Goal: Information Seeking & Learning: Learn about a topic

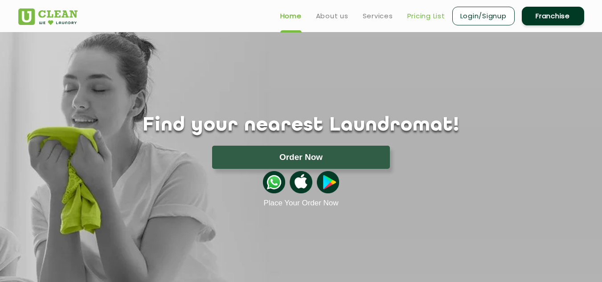
drag, startPoint x: 432, startPoint y: 21, endPoint x: 419, endPoint y: 21, distance: 12.9
click at [432, 21] on link "Pricing List" at bounding box center [427, 16] width 38 height 11
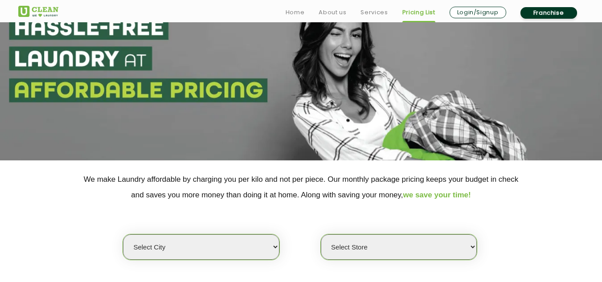
scroll to position [178, 0]
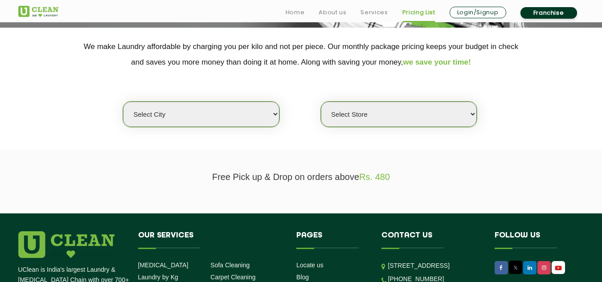
click at [205, 103] on select "Select city [GEOGRAPHIC_DATA] [GEOGRAPHIC_DATA] [GEOGRAPHIC_DATA] [GEOGRAPHIC_D…" at bounding box center [201, 114] width 156 height 25
select select "37"
click at [123, 102] on select "Select city [GEOGRAPHIC_DATA] [GEOGRAPHIC_DATA] [GEOGRAPHIC_DATA] [GEOGRAPHIC_D…" at bounding box center [201, 114] width 156 height 25
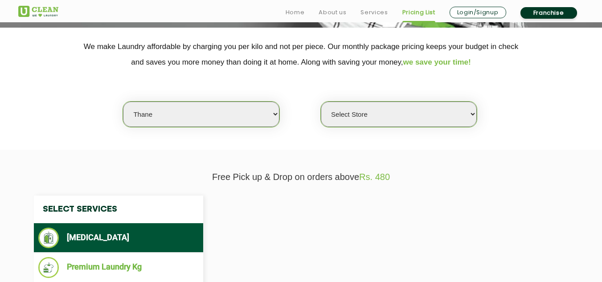
click at [396, 121] on select "Select Store" at bounding box center [399, 114] width 156 height 25
select select "0"
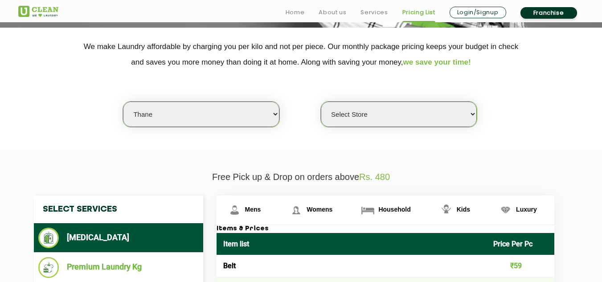
click at [381, 112] on select "Select Store [GEOGRAPHIC_DATA][PERSON_NAME]" at bounding box center [399, 114] width 156 height 25
click at [278, 72] on div "Select city [GEOGRAPHIC_DATA] [GEOGRAPHIC_DATA] [GEOGRAPHIC_DATA] [GEOGRAPHIC_D…" at bounding box center [302, 99] width 580 height 58
click at [374, 105] on select "Select Store [GEOGRAPHIC_DATA][PERSON_NAME]" at bounding box center [399, 114] width 156 height 25
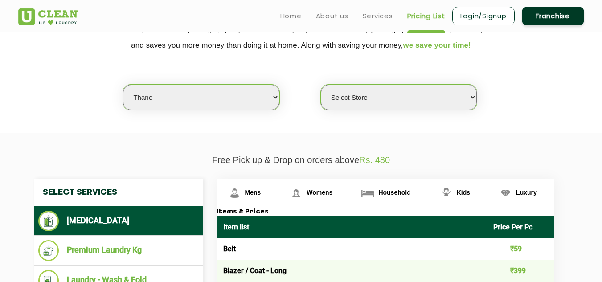
scroll to position [190, 0]
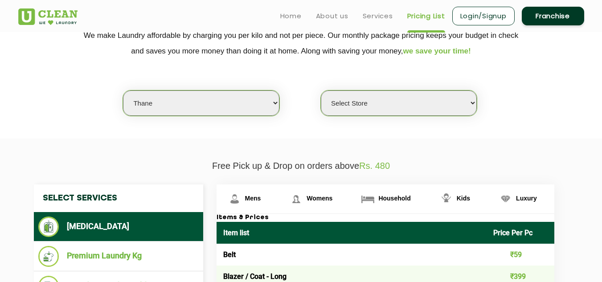
click at [258, 104] on select "Select city [GEOGRAPHIC_DATA] [GEOGRAPHIC_DATA] [GEOGRAPHIC_DATA] [GEOGRAPHIC_D…" at bounding box center [201, 103] width 156 height 25
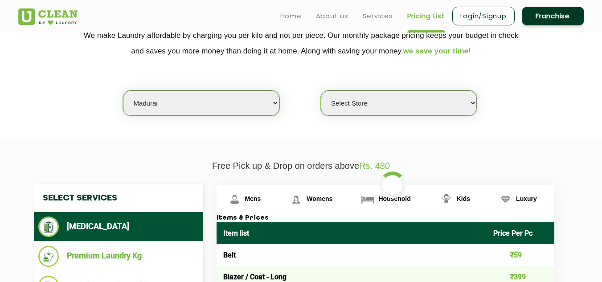
click at [213, 94] on select "Select city [GEOGRAPHIC_DATA] [GEOGRAPHIC_DATA] [GEOGRAPHIC_DATA] [GEOGRAPHIC_D…" at bounding box center [201, 103] width 156 height 25
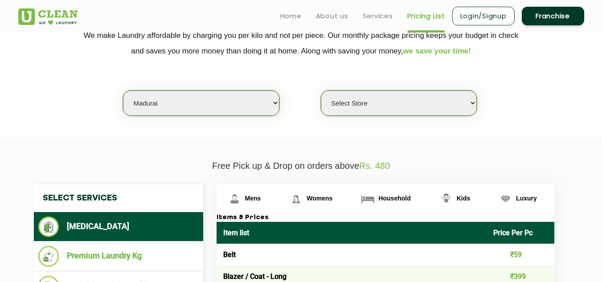
click at [213, 94] on select "Select city [GEOGRAPHIC_DATA] [GEOGRAPHIC_DATA] [GEOGRAPHIC_DATA] [GEOGRAPHIC_D…" at bounding box center [201, 103] width 156 height 25
select select "37"
click at [123, 91] on select "Select city [GEOGRAPHIC_DATA] [GEOGRAPHIC_DATA] [GEOGRAPHIC_DATA] [GEOGRAPHIC_D…" at bounding box center [201, 103] width 156 height 25
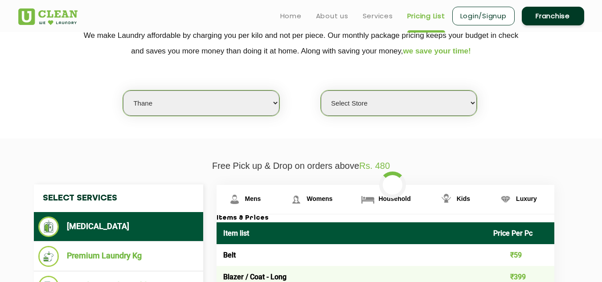
click at [342, 110] on select "Select Store [GEOGRAPHIC_DATA][PERSON_NAME]" at bounding box center [399, 103] width 156 height 25
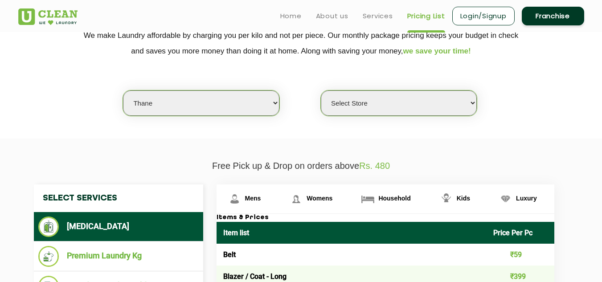
click at [367, 106] on select "Select Store [GEOGRAPHIC_DATA][PERSON_NAME]" at bounding box center [399, 103] width 156 height 25
click at [385, 101] on select "Select Store [GEOGRAPHIC_DATA][PERSON_NAME]" at bounding box center [399, 103] width 156 height 25
click at [230, 111] on select "Select city [GEOGRAPHIC_DATA] [GEOGRAPHIC_DATA] [GEOGRAPHIC_DATA] [GEOGRAPHIC_D…" at bounding box center [201, 103] width 156 height 25
click at [123, 91] on select "Select city [GEOGRAPHIC_DATA] [GEOGRAPHIC_DATA] [GEOGRAPHIC_DATA] [GEOGRAPHIC_D…" at bounding box center [201, 103] width 156 height 25
click at [385, 103] on select "Select Store [GEOGRAPHIC_DATA][PERSON_NAME]" at bounding box center [399, 103] width 156 height 25
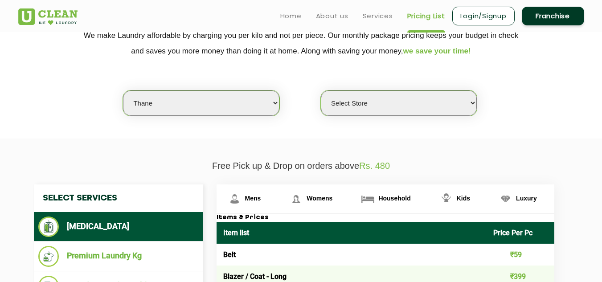
click at [413, 99] on select "Select Store [GEOGRAPHIC_DATA][PERSON_NAME]" at bounding box center [399, 103] width 156 height 25
select select "371"
click at [321, 91] on select "Select Store [GEOGRAPHIC_DATA][PERSON_NAME]" at bounding box center [399, 103] width 156 height 25
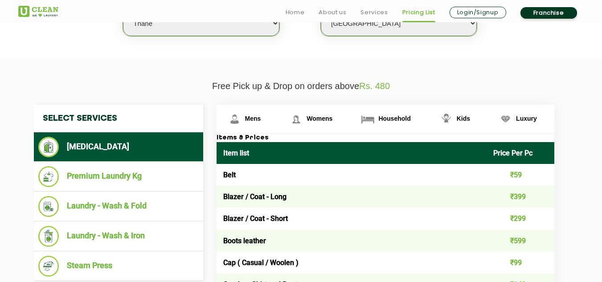
scroll to position [312, 0]
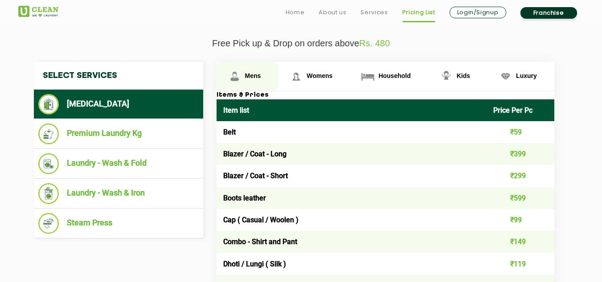
click at [245, 77] on span "Mens" at bounding box center [253, 75] width 16 height 7
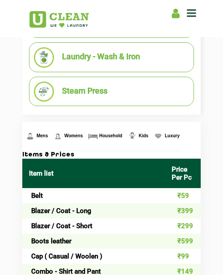
scroll to position [298, 0]
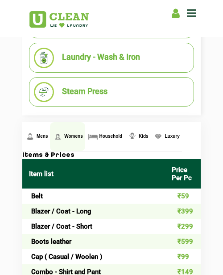
click at [48, 138] on span "Womens" at bounding box center [43, 136] width 12 height 5
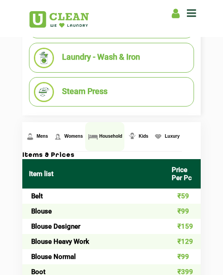
click at [50, 139] on link "Household" at bounding box center [36, 136] width 28 height 29
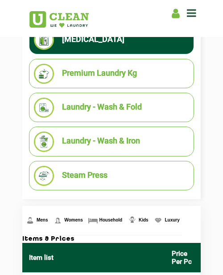
scroll to position [248, 0]
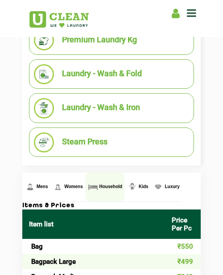
click at [116, 184] on span "Household" at bounding box center [110, 186] width 23 height 5
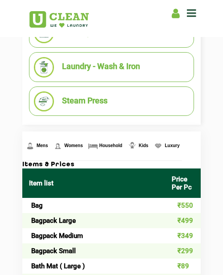
scroll to position [290, 0]
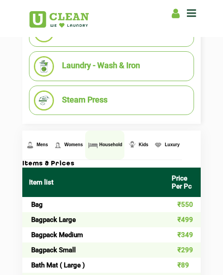
click at [111, 148] on link "Household" at bounding box center [104, 145] width 39 height 29
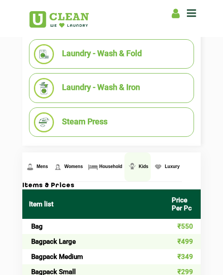
scroll to position [268, 0]
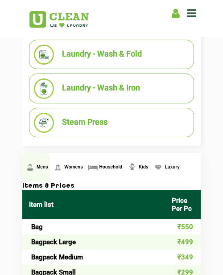
click at [33, 170] on link "Mens" at bounding box center [36, 167] width 28 height 29
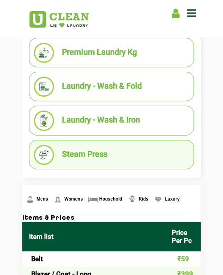
scroll to position [223, 0]
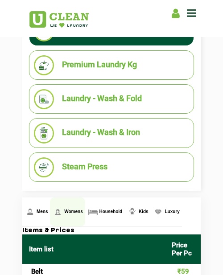
click at [48, 210] on span "Womens" at bounding box center [43, 211] width 12 height 5
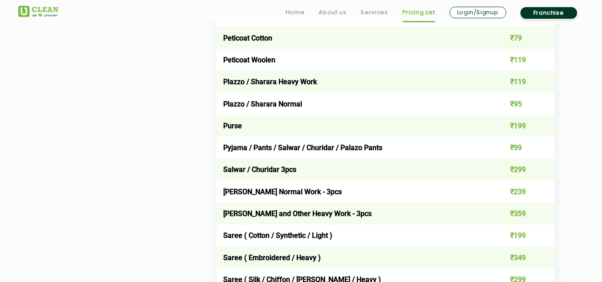
scroll to position [312, 0]
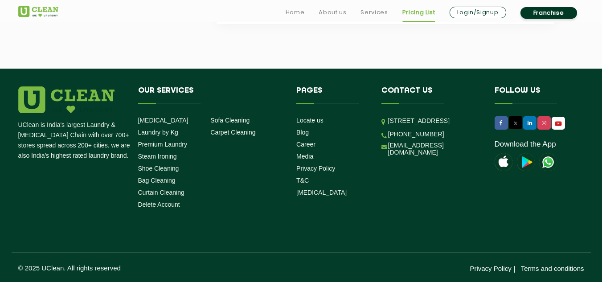
scroll to position [251, 0]
